Goal: Task Accomplishment & Management: Use online tool/utility

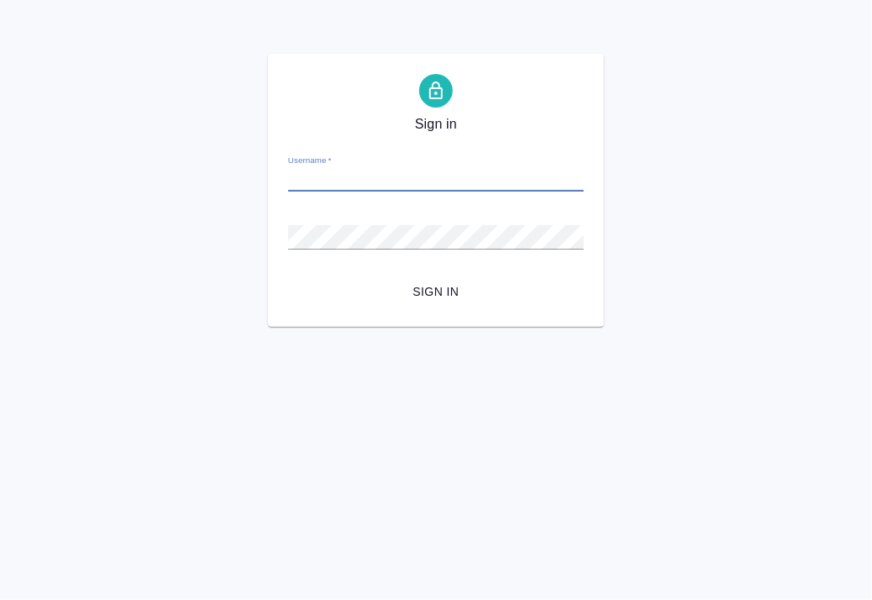
click at [453, 174] on input "Username   *" at bounding box center [436, 180] width 296 height 24
type input "[EMAIL_ADDRESS][DOMAIN_NAME]"
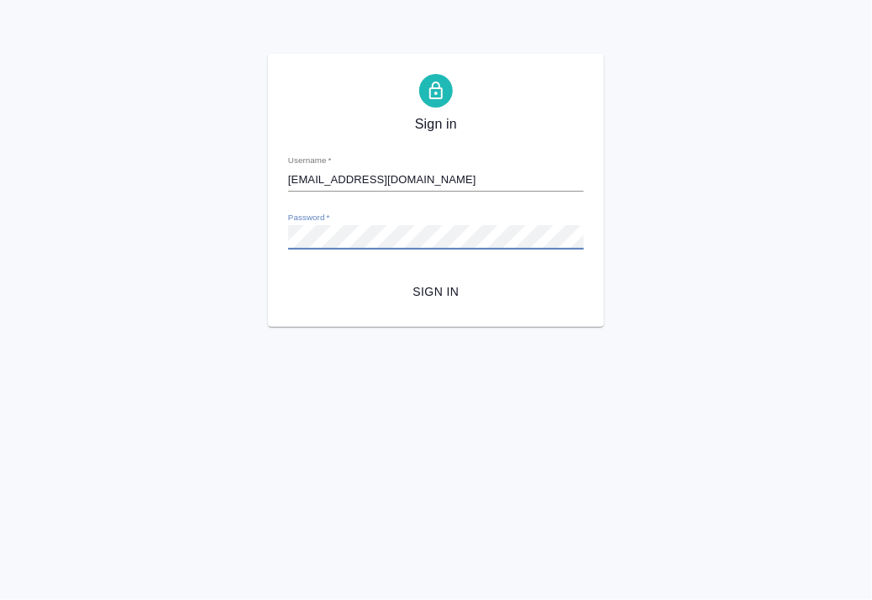
click at [288, 276] on button "Sign in" at bounding box center [436, 291] width 296 height 31
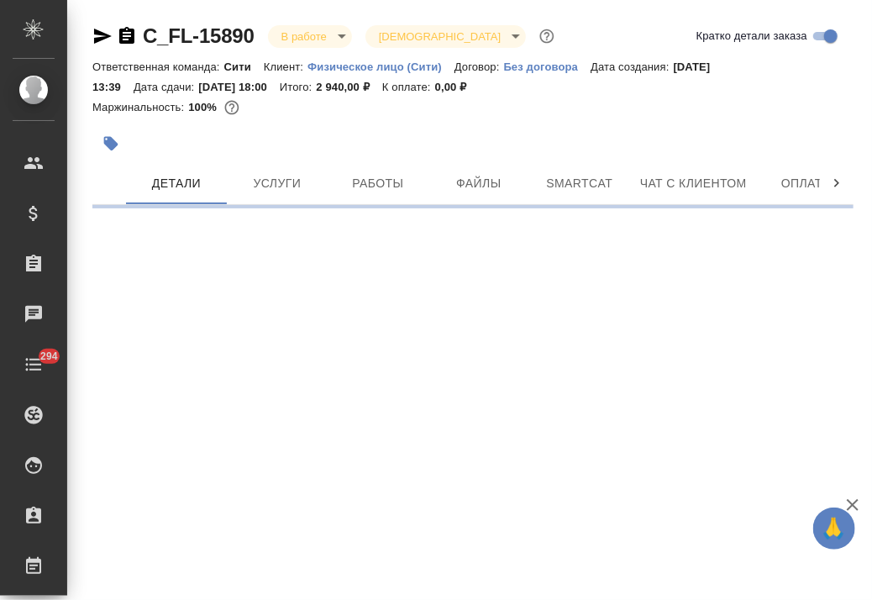
select select "RU"
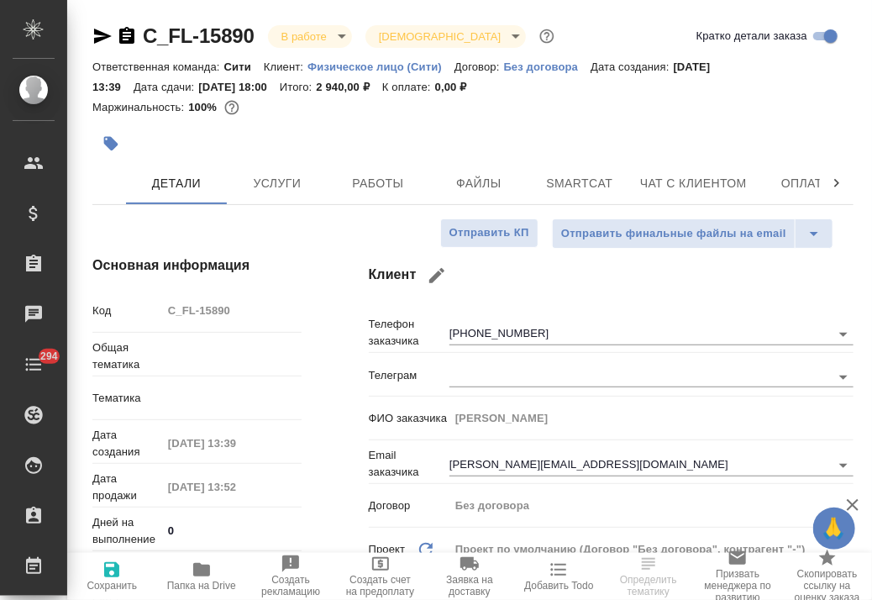
type textarea "x"
type input "Шаблонные документы"
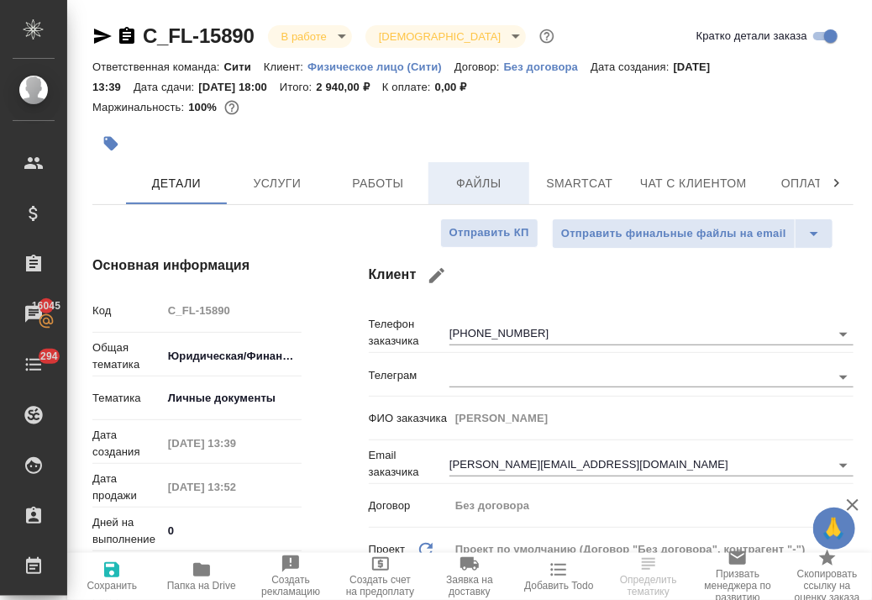
click at [464, 136] on div at bounding box center [345, 143] width 507 height 37
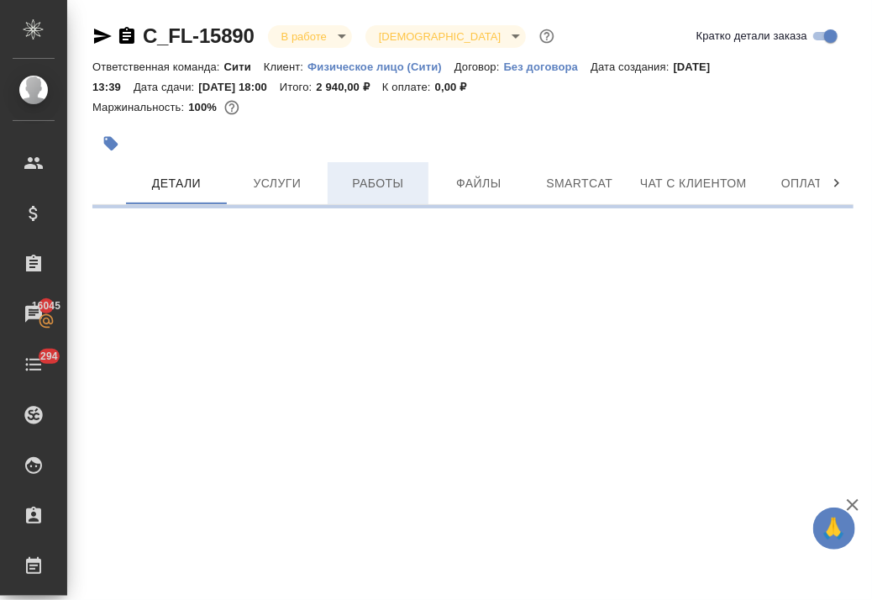
click at [398, 186] on span "Работы" at bounding box center [378, 183] width 81 height 21
